Goal: Obtain resource: Download file/media

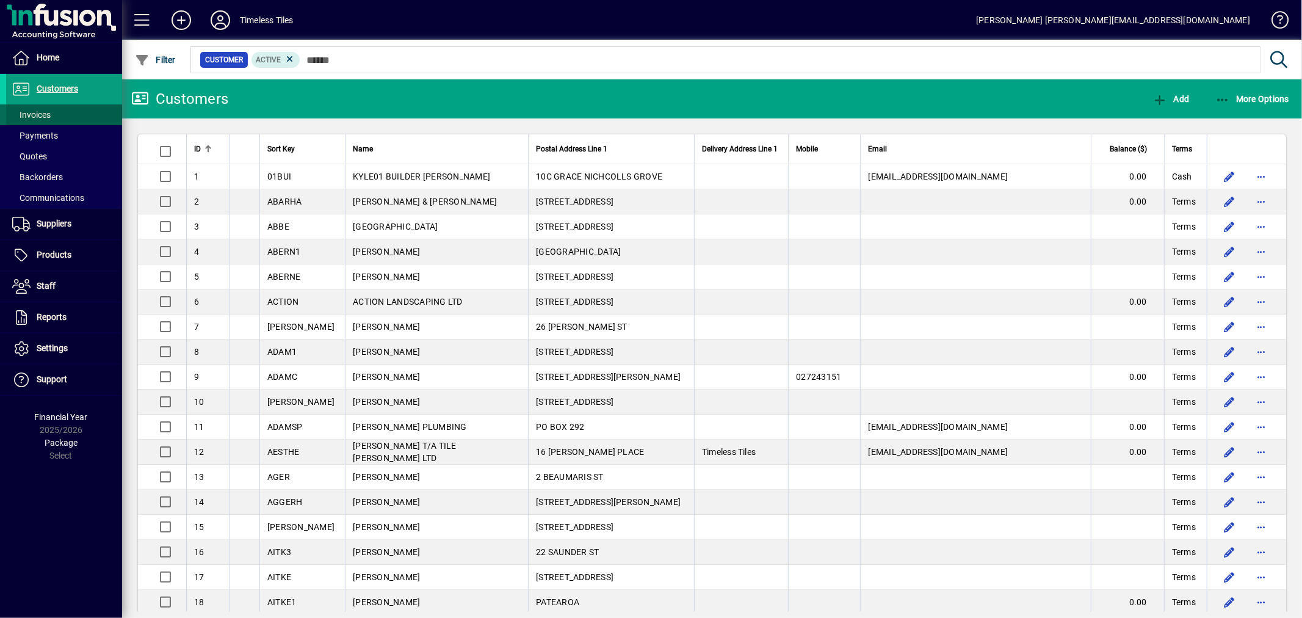
click at [29, 110] on span "Invoices" at bounding box center [31, 115] width 38 height 10
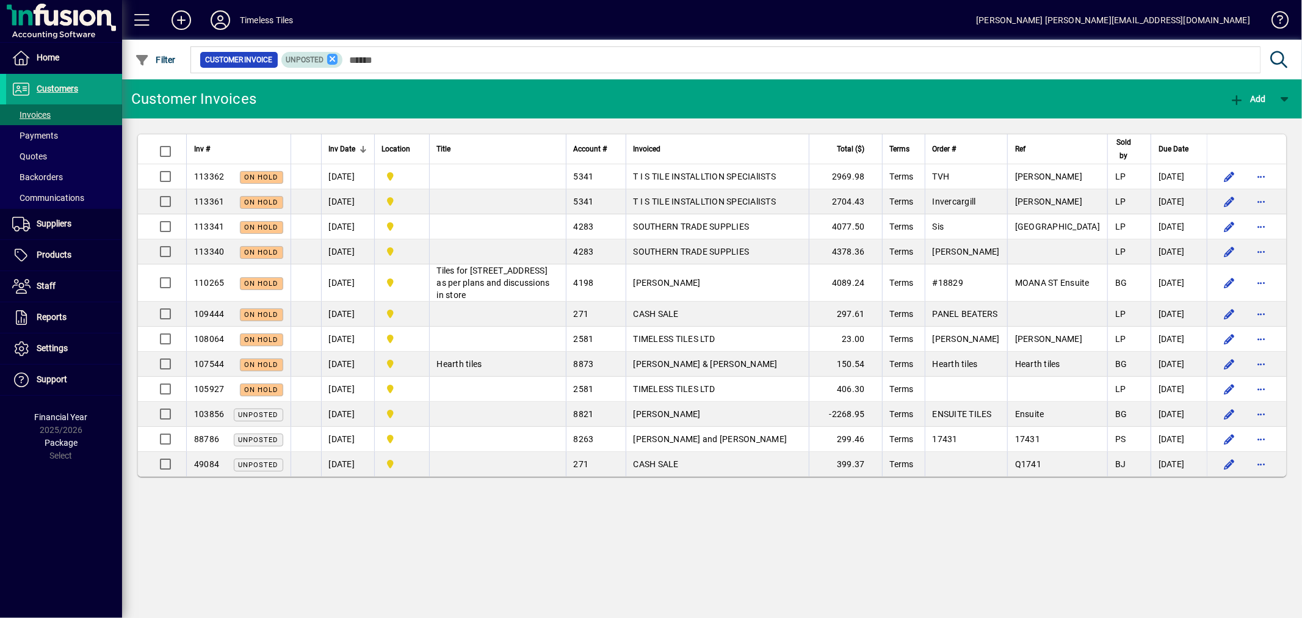
click at [333, 58] on icon at bounding box center [332, 59] width 11 height 11
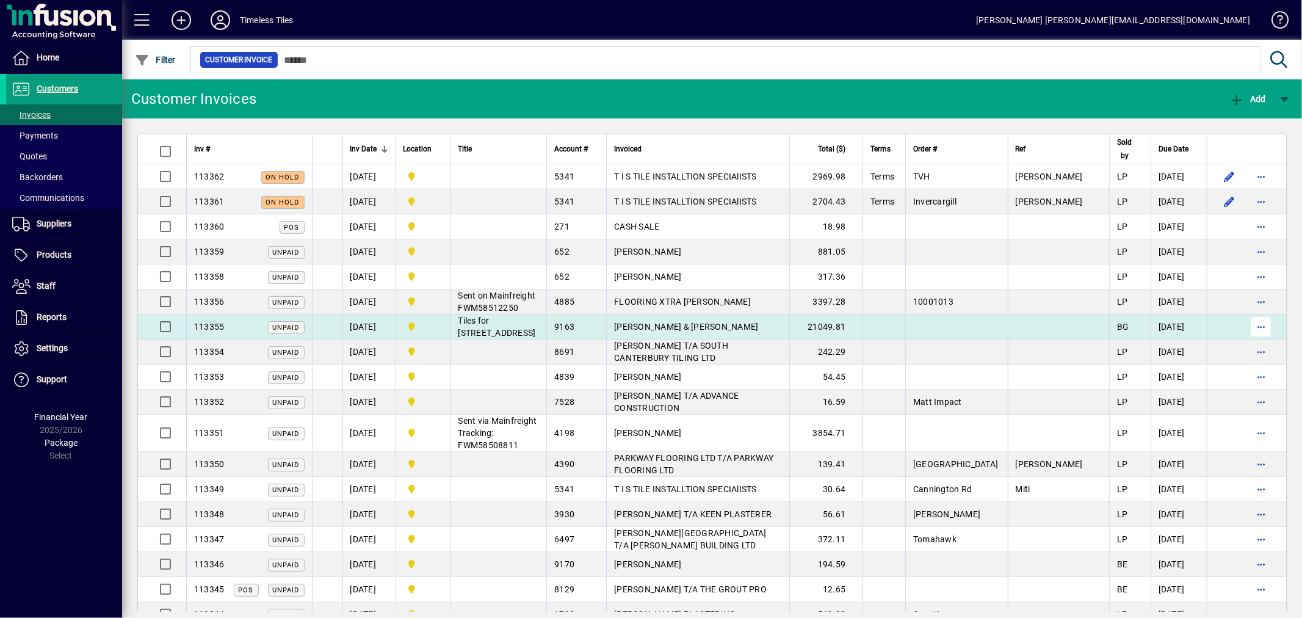
click at [1246, 322] on span "button" at bounding box center [1260, 326] width 29 height 29
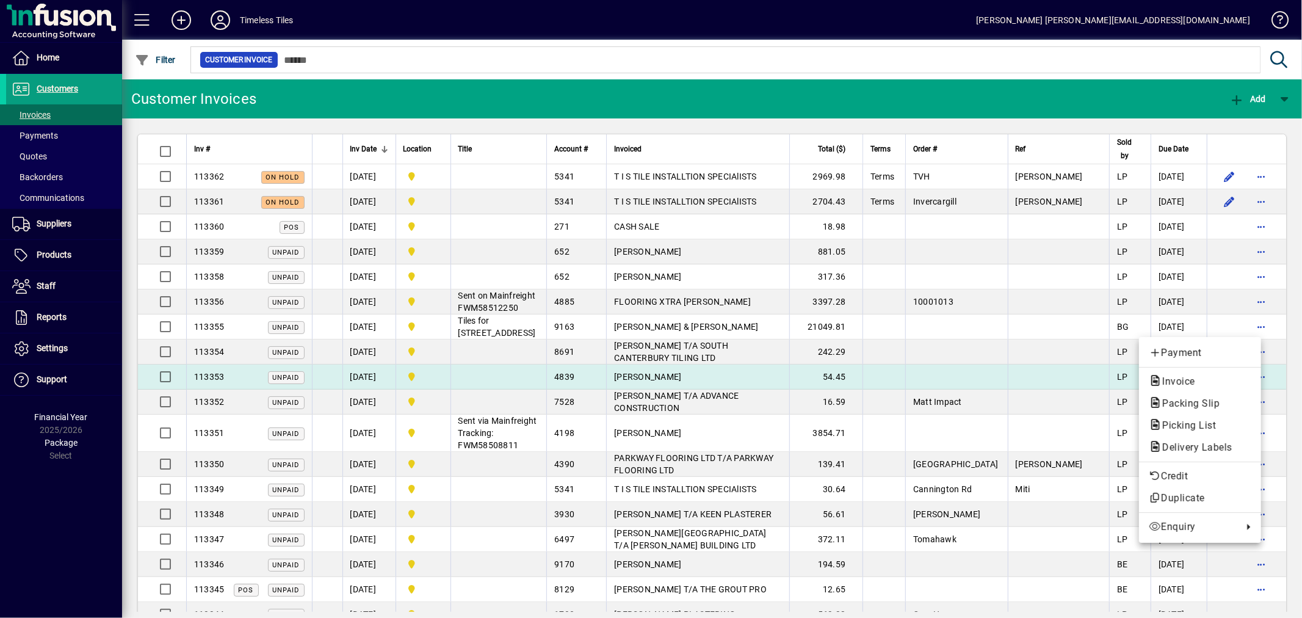
click at [1191, 375] on span "Invoice" at bounding box center [1175, 381] width 52 height 12
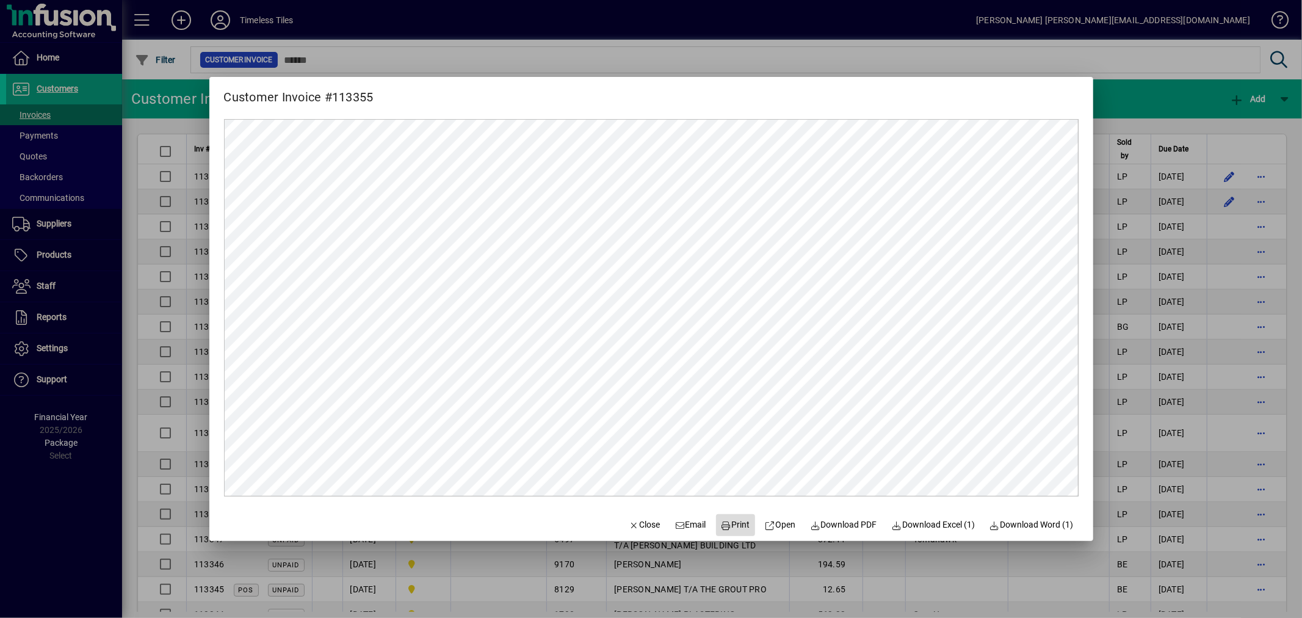
click at [735, 528] on span "Print" at bounding box center [735, 524] width 29 height 13
click at [1195, 239] on div at bounding box center [651, 309] width 1302 height 618
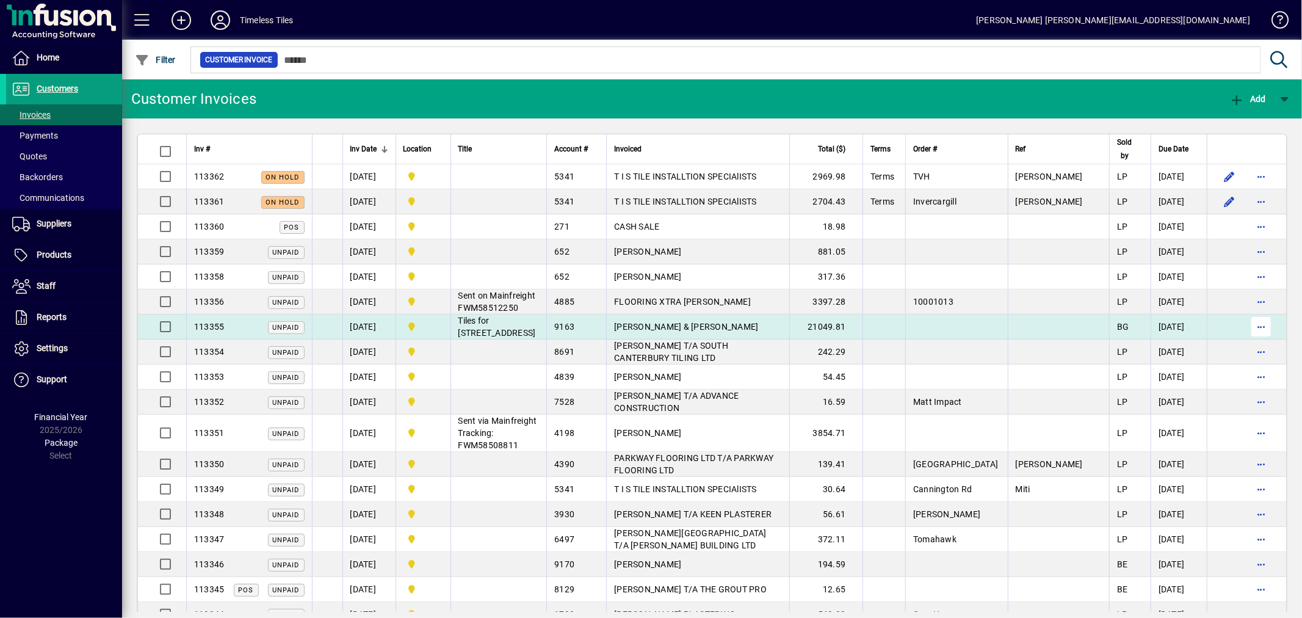
click at [1246, 326] on span "button" at bounding box center [1260, 326] width 29 height 29
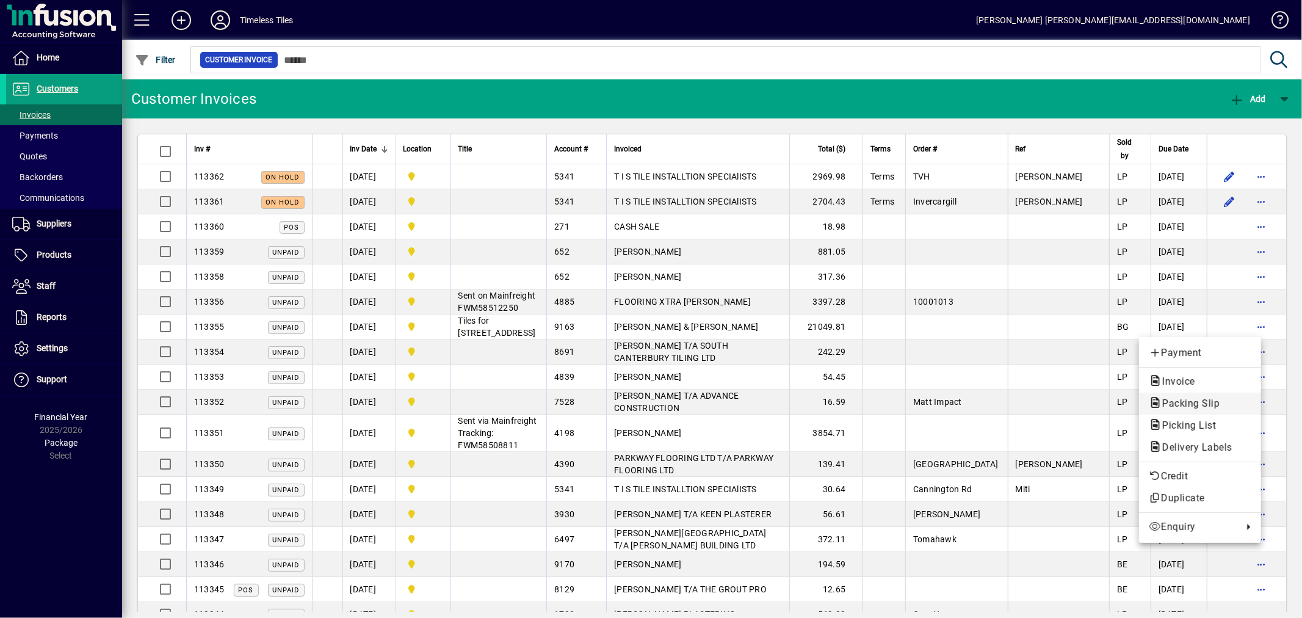
click at [1195, 405] on span "Packing Slip" at bounding box center [1187, 403] width 77 height 12
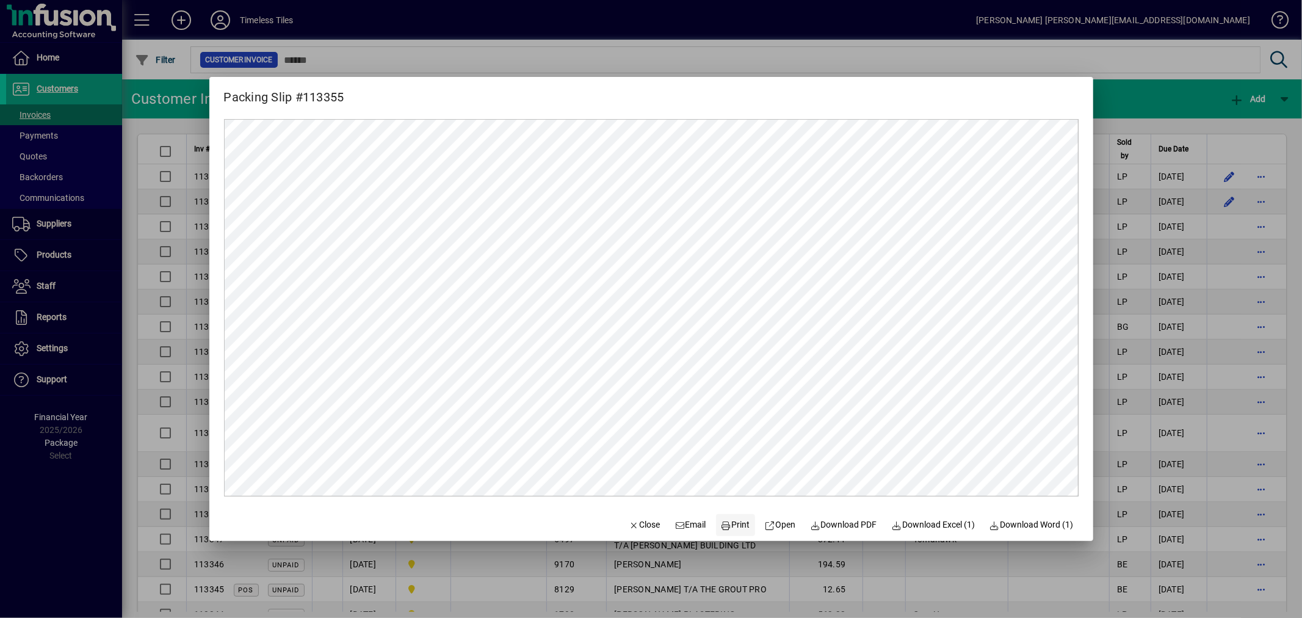
click at [732, 522] on span "Print" at bounding box center [735, 524] width 29 height 13
